Goal: Find specific page/section: Find specific page/section

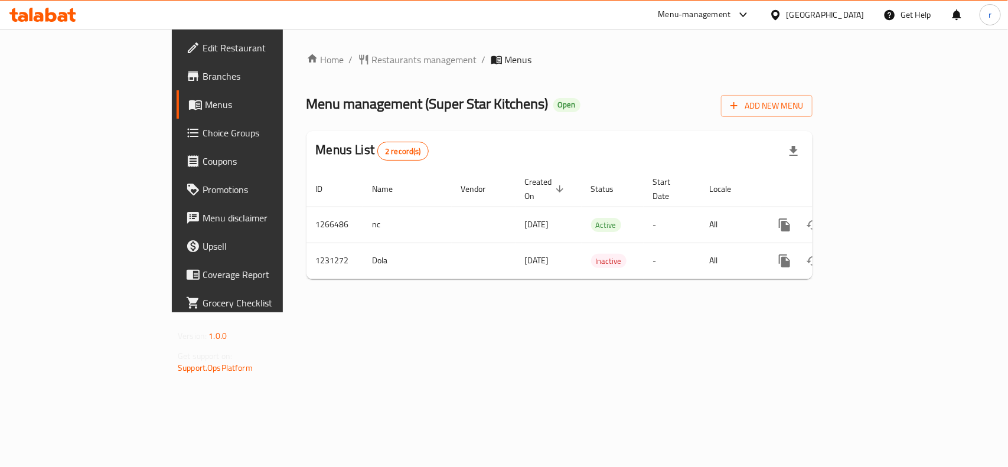
click at [307, 69] on div "Home / Restaurants management / Menus Menu management ( Super Star Kitchens ) O…" at bounding box center [560, 171] width 506 height 236
click at [372, 61] on span "Restaurants management" at bounding box center [424, 60] width 105 height 14
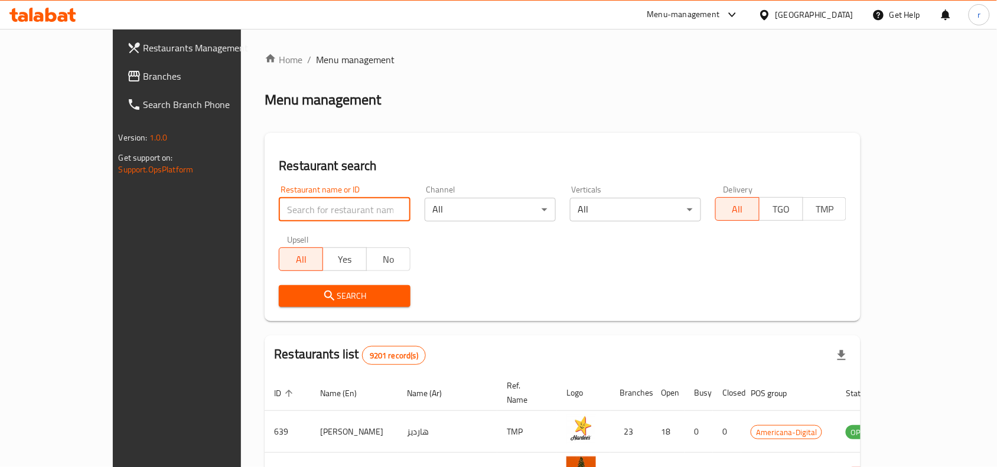
click at [331, 217] on input "search" at bounding box center [344, 210] width 131 height 24
paste input "676808"
type input "676808"
click at [359, 308] on div "Search" at bounding box center [344, 296] width 145 height 36
click at [360, 296] on span "Search" at bounding box center [344, 296] width 112 height 15
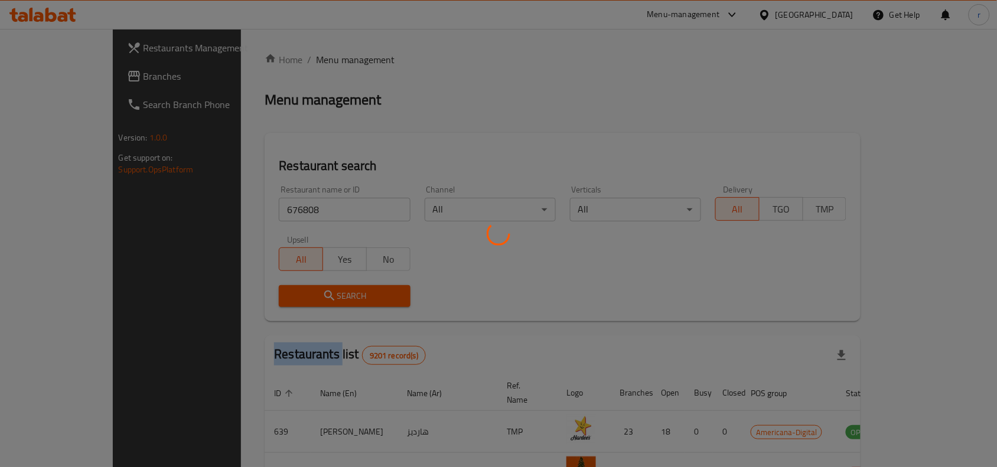
click at [360, 296] on div at bounding box center [498, 233] width 997 height 467
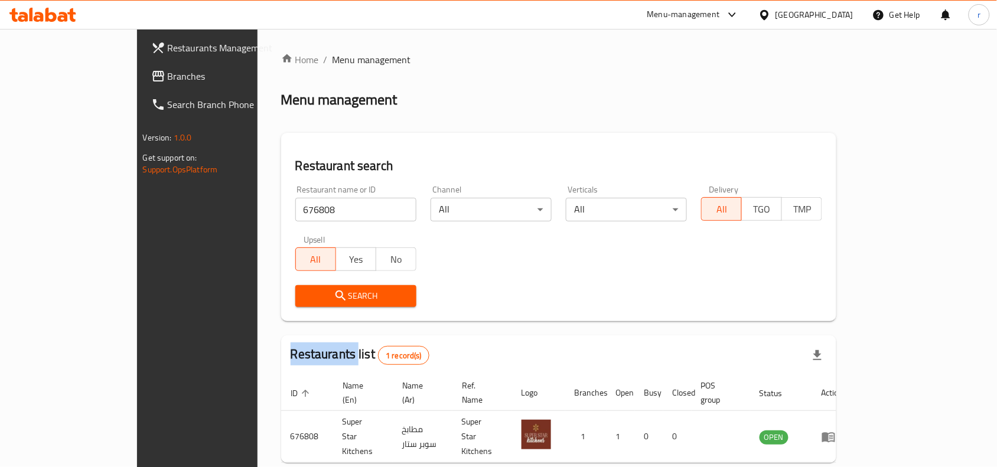
scroll to position [37, 0]
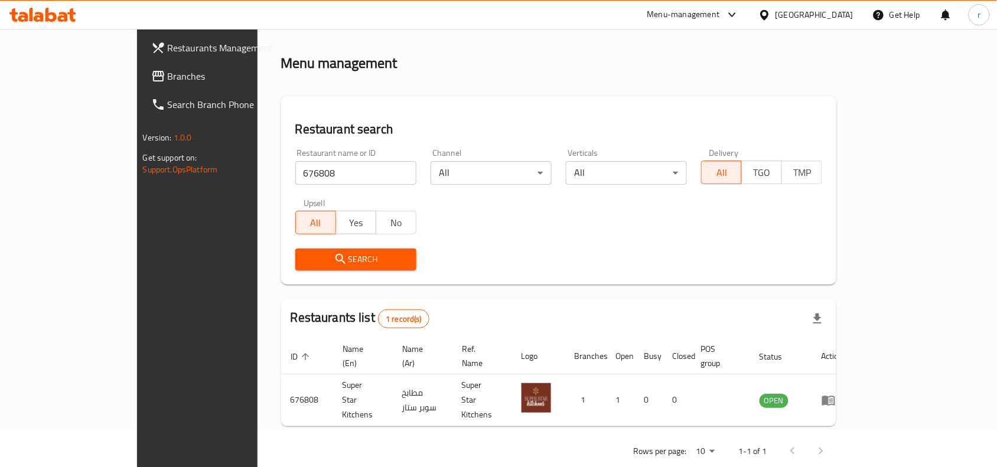
drag, startPoint x: 377, startPoint y: 308, endPoint x: 373, endPoint y: 300, distance: 9.8
click at [377, 308] on div "Restaurants list 1 record(s)" at bounding box center [559, 319] width 556 height 40
click at [168, 69] on span "Branches" at bounding box center [231, 76] width 126 height 14
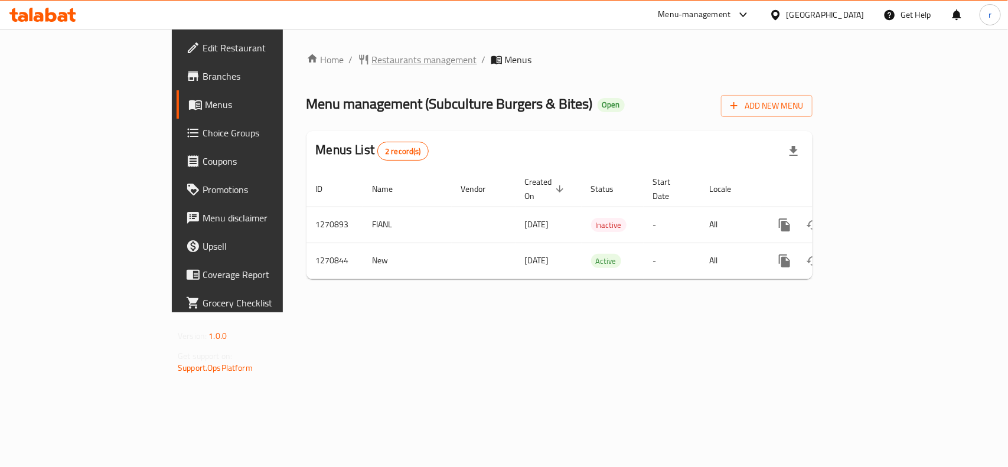
click at [372, 66] on span "Restaurants management" at bounding box center [424, 60] width 105 height 14
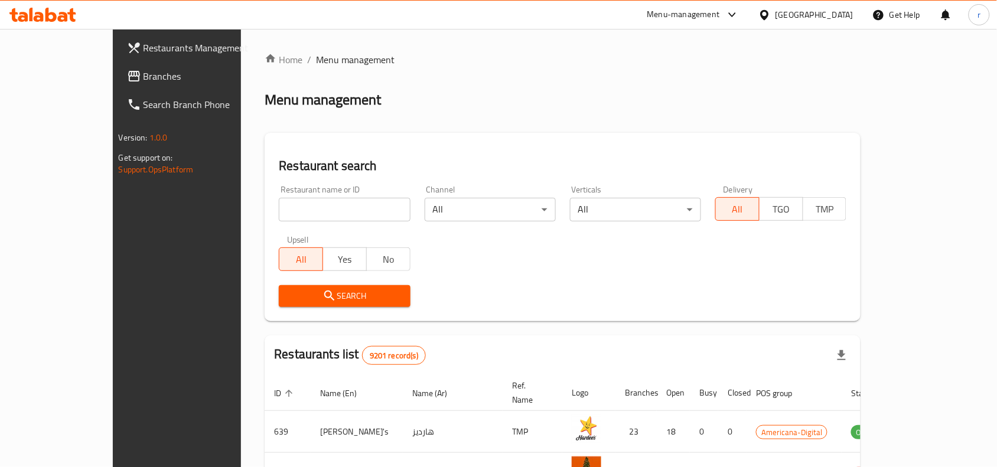
click at [279, 217] on input "search" at bounding box center [344, 210] width 131 height 24
paste input "689405"
type input "689405"
click at [323, 300] on icon "submit" at bounding box center [330, 296] width 14 height 14
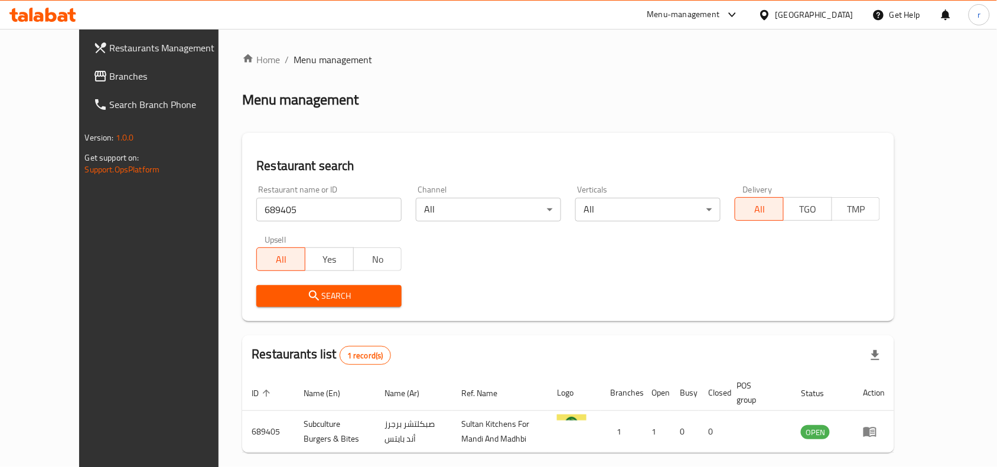
click at [84, 86] on link "Branches" at bounding box center [165, 76] width 162 height 28
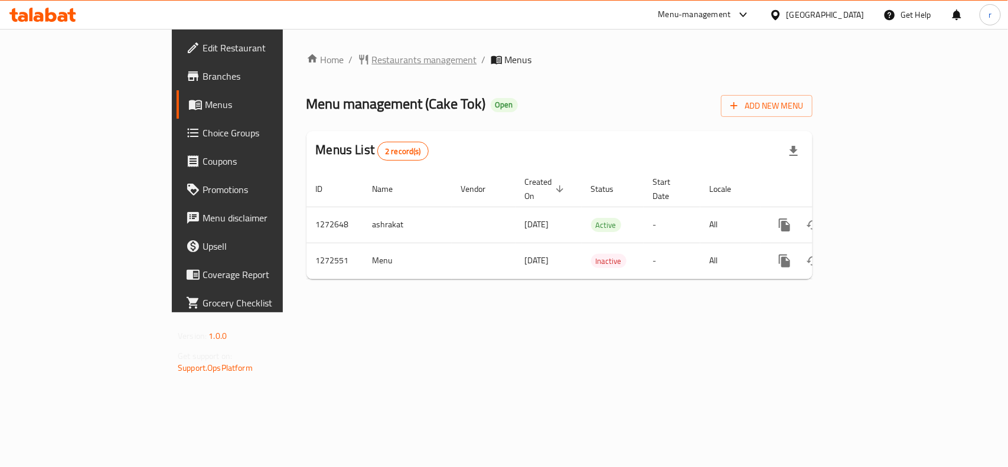
click at [372, 59] on span "Restaurants management" at bounding box center [424, 60] width 105 height 14
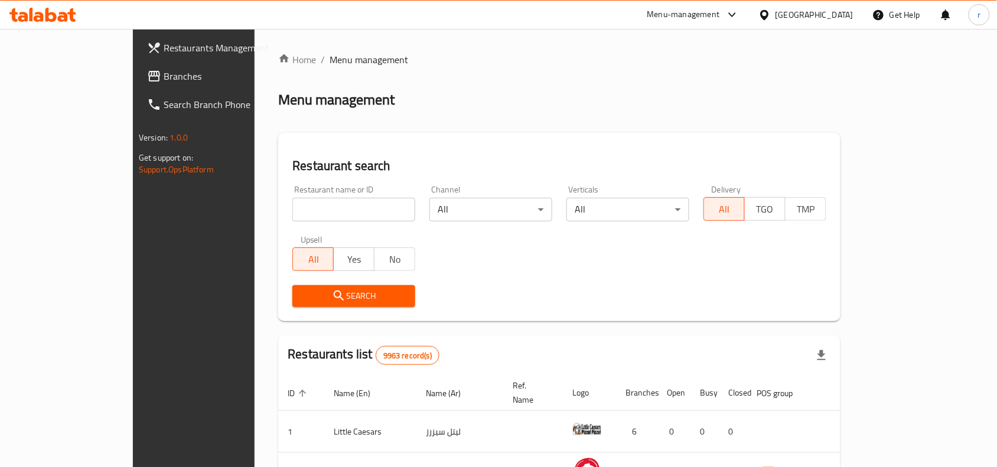
click at [292, 208] on input "search" at bounding box center [353, 210] width 123 height 24
paste input "690314"
type input "690314"
click at [302, 293] on span "Search" at bounding box center [354, 296] width 104 height 15
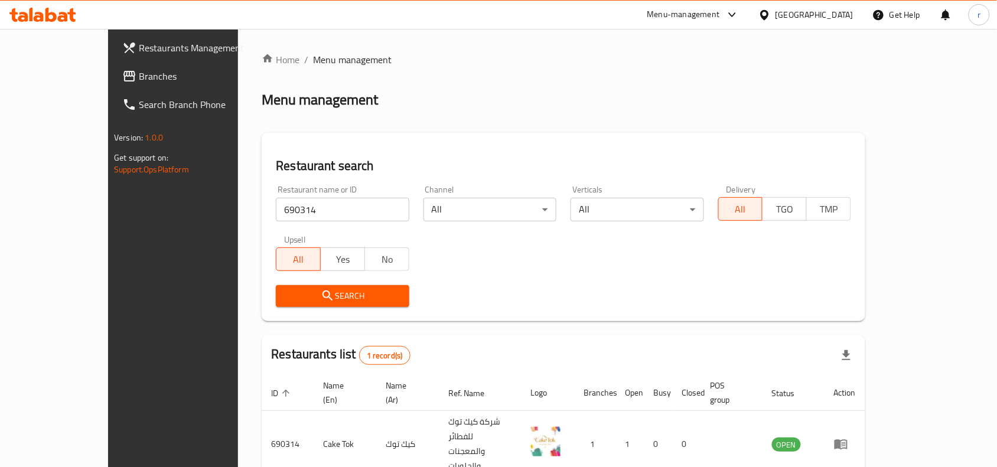
click at [139, 77] on span "Branches" at bounding box center [202, 76] width 126 height 14
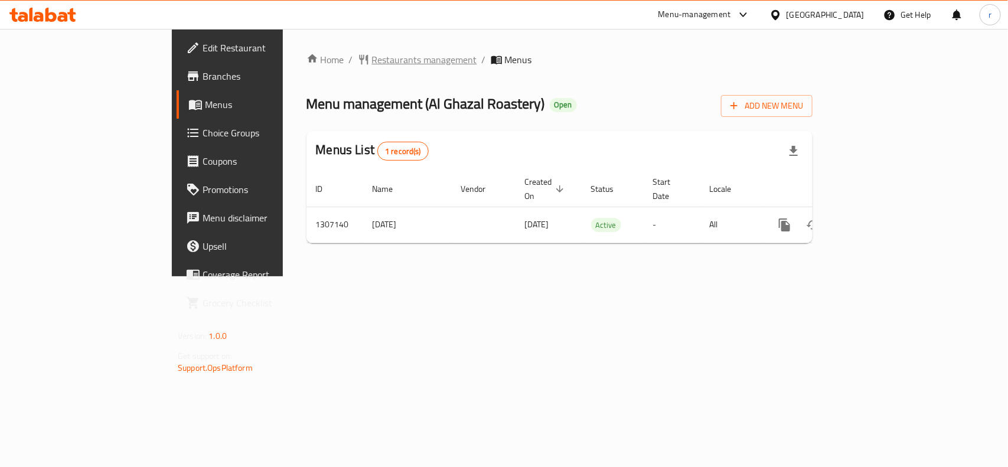
click at [372, 63] on span "Restaurants management" at bounding box center [424, 60] width 105 height 14
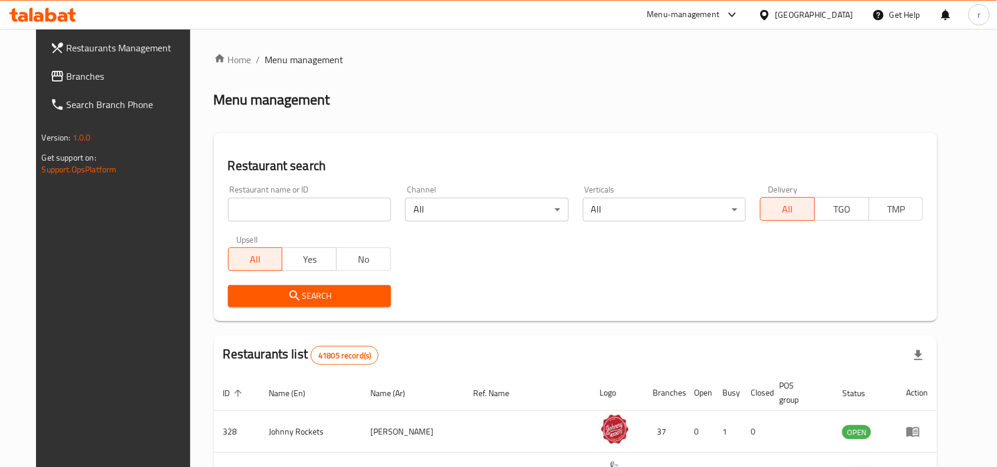
click at [327, 210] on input "search" at bounding box center [309, 210] width 163 height 24
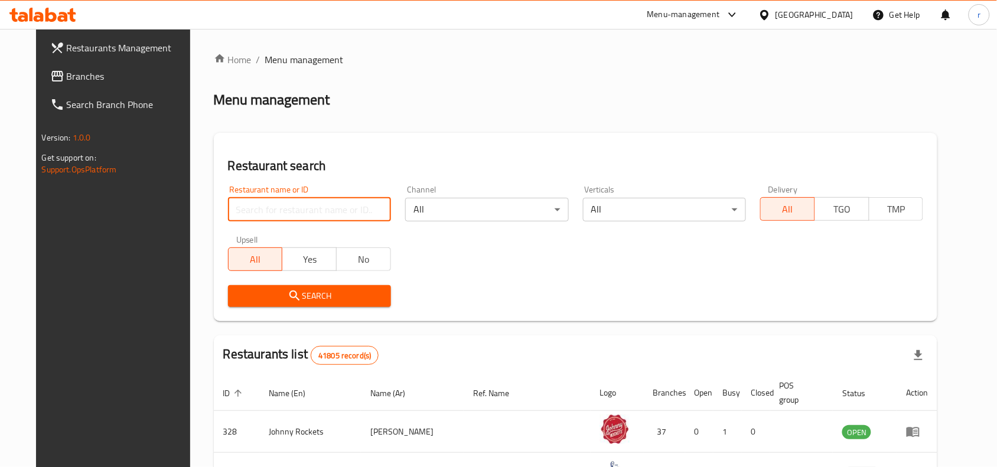
paste input "704156"
type input "704156"
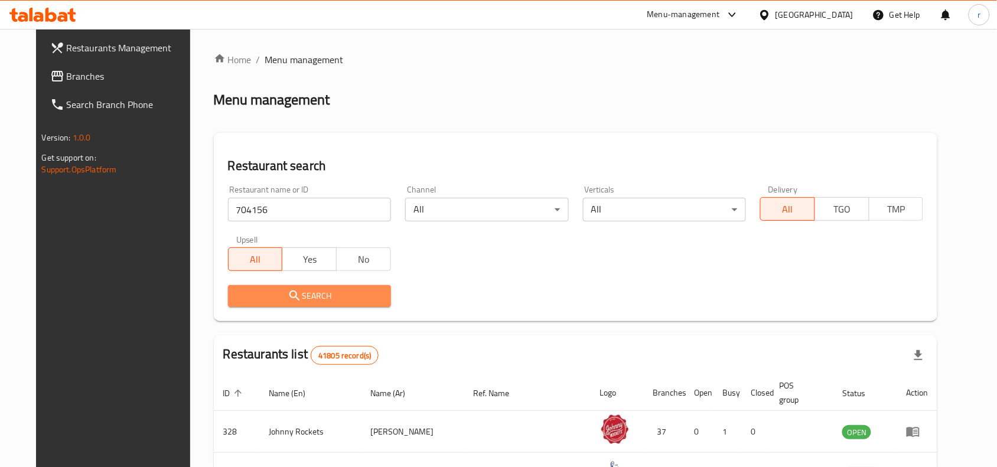
drag, startPoint x: 373, startPoint y: 290, endPoint x: 958, endPoint y: 291, distance: 584.9
click at [374, 291] on button "Search" at bounding box center [309, 296] width 163 height 22
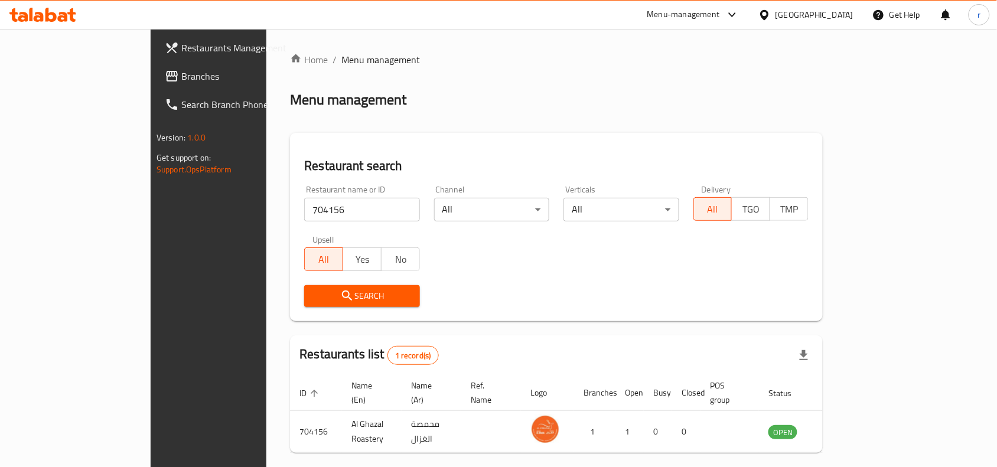
scroll to position [37, 0]
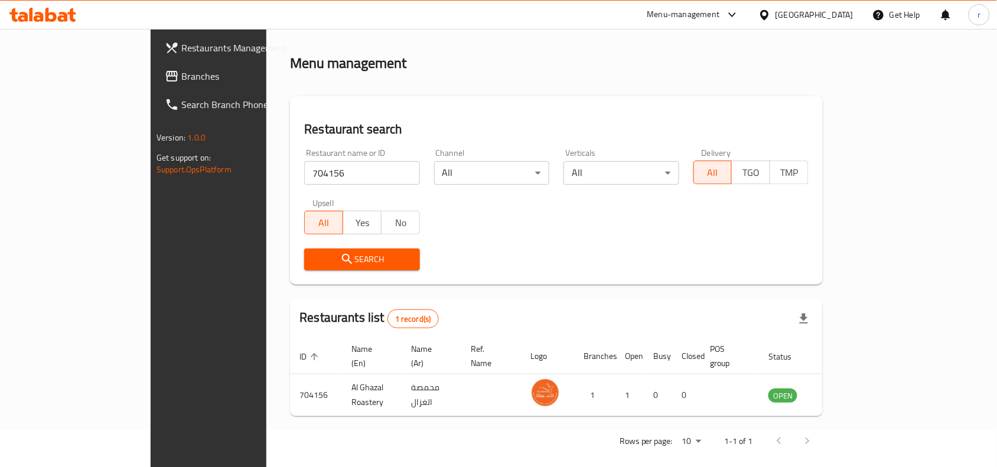
click at [181, 72] on span "Branches" at bounding box center [244, 76] width 126 height 14
